Goal: Task Accomplishment & Management: Manage account settings

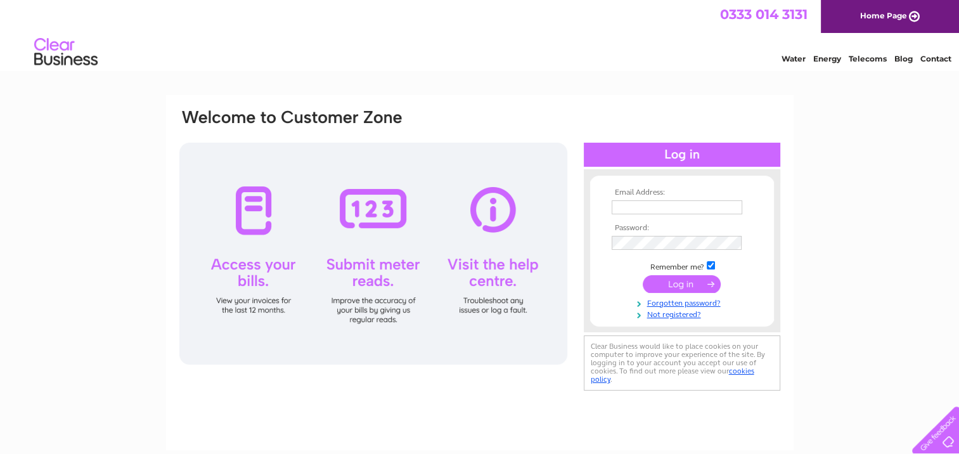
type input "belinda.rowlands@theseedbox.org.uk"
click at [668, 281] on input "submit" at bounding box center [682, 284] width 78 height 18
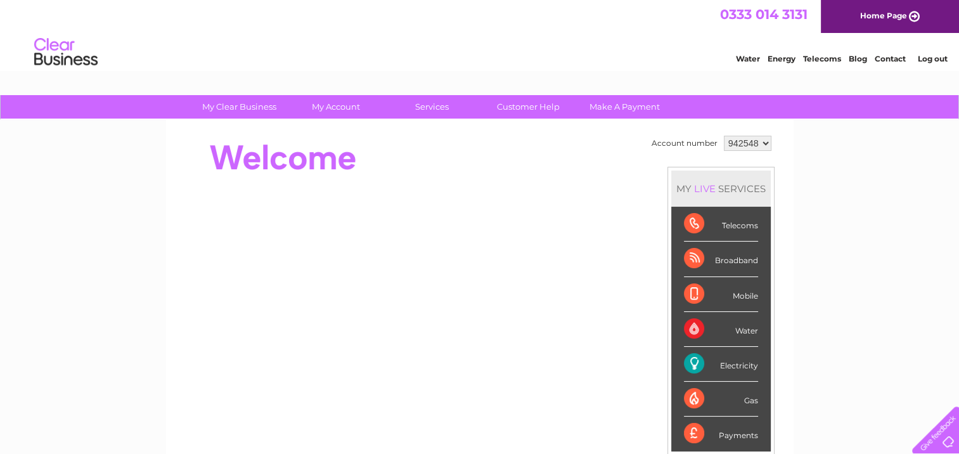
click at [692, 363] on div "Electricity" at bounding box center [721, 364] width 74 height 35
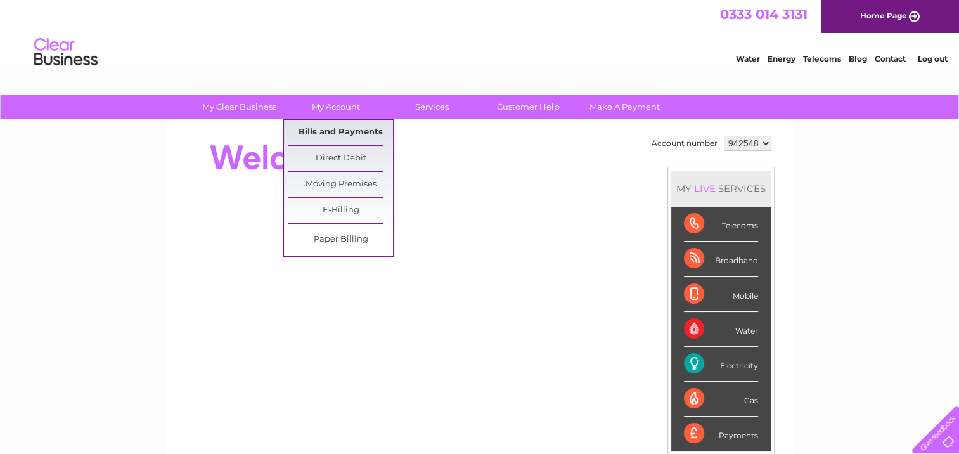
click at [336, 132] on link "Bills and Payments" at bounding box center [340, 132] width 105 height 25
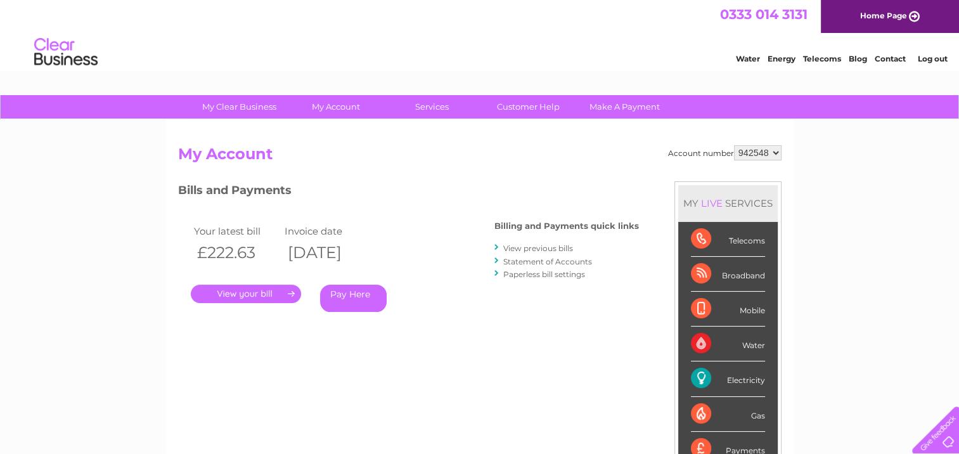
scroll to position [63, 0]
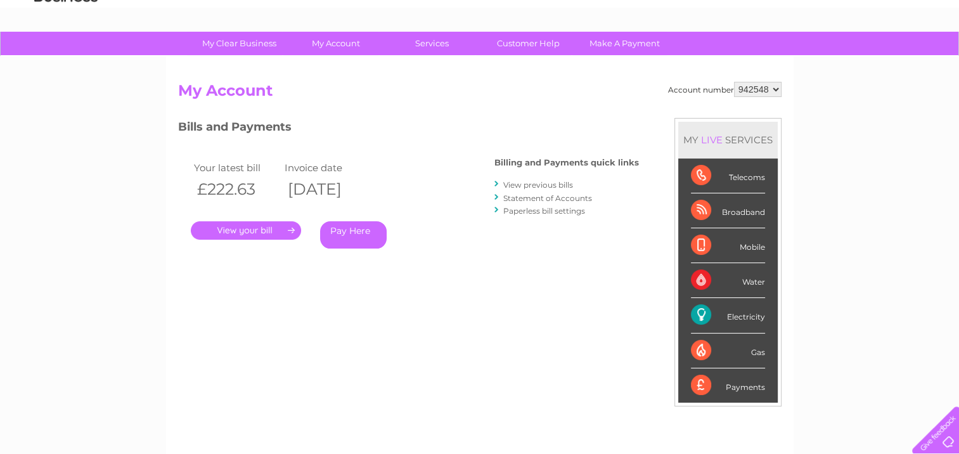
click at [266, 230] on link "." at bounding box center [246, 230] width 110 height 18
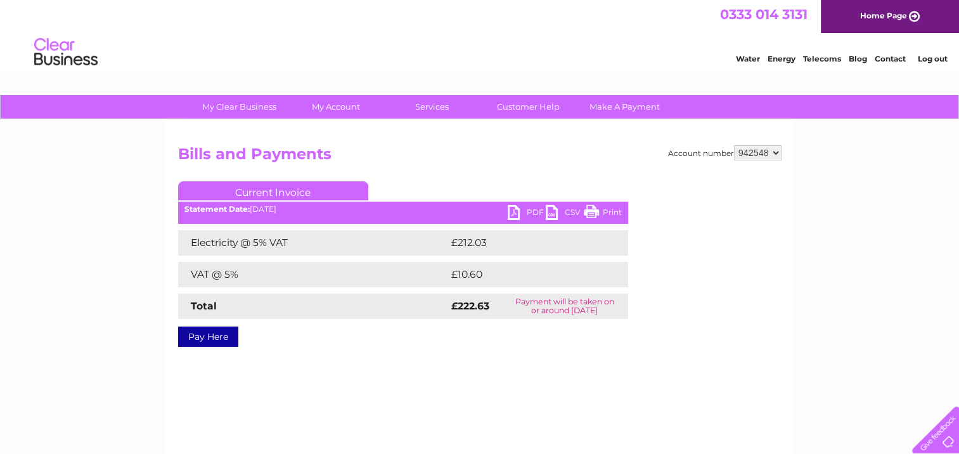
click at [513, 214] on link "PDF" at bounding box center [527, 214] width 38 height 18
